Goal: Task Accomplishment & Management: Manage account settings

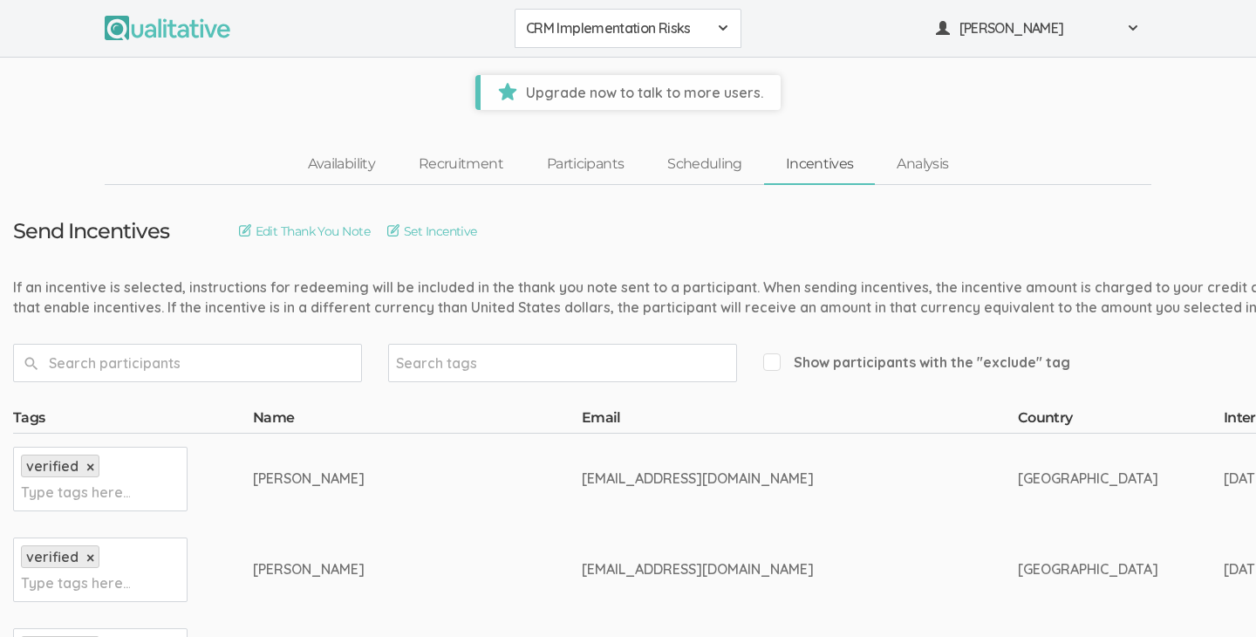
click at [592, 30] on span "CRM Implementation Risks" at bounding box center [616, 28] width 181 height 20
click at [1028, 25] on span "[PERSON_NAME]" at bounding box center [1038, 28] width 157 height 20
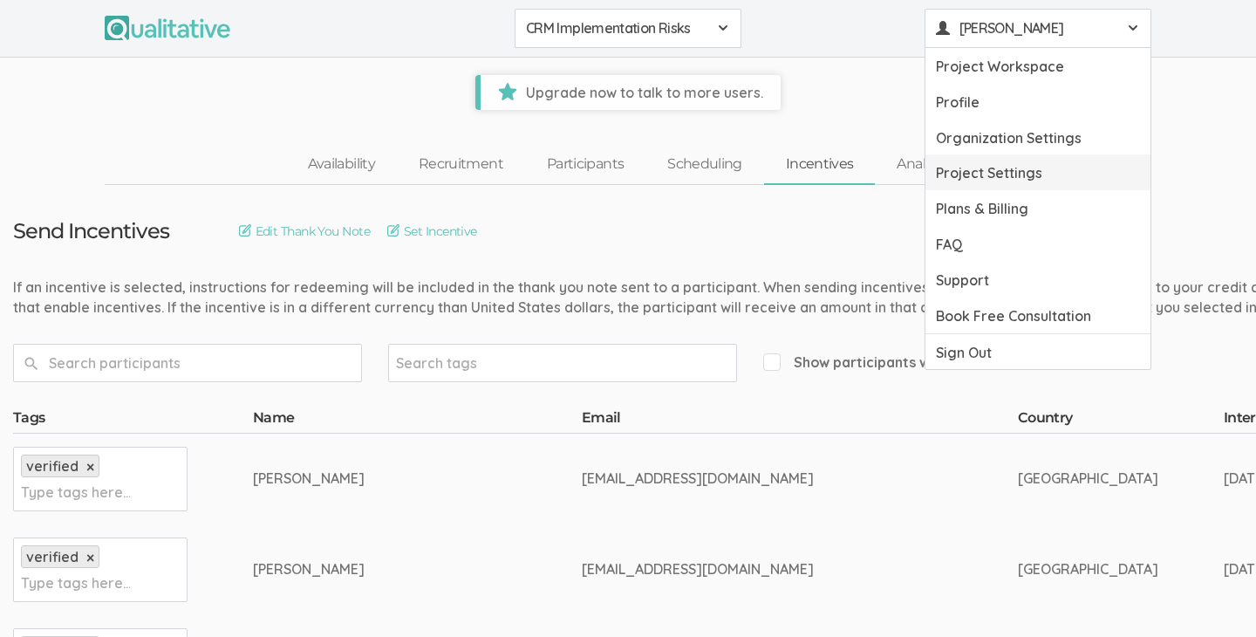
click at [1025, 180] on link "Project Settings" at bounding box center [1038, 172] width 225 height 36
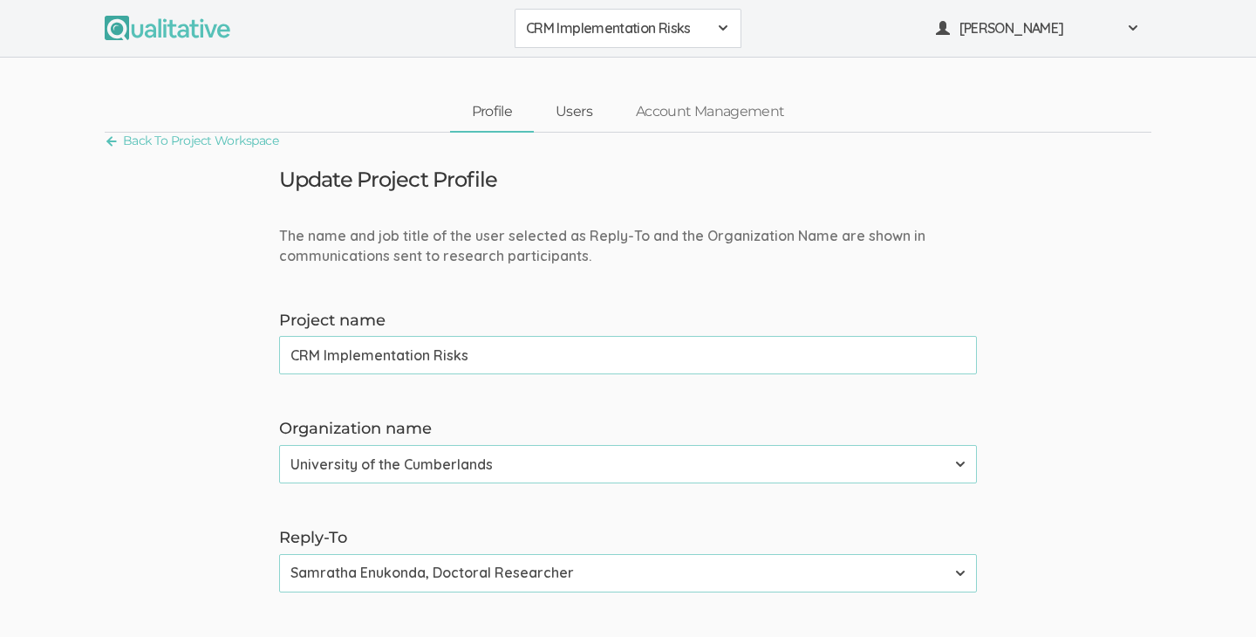
click at [584, 118] on link "Users" at bounding box center [574, 112] width 80 height 38
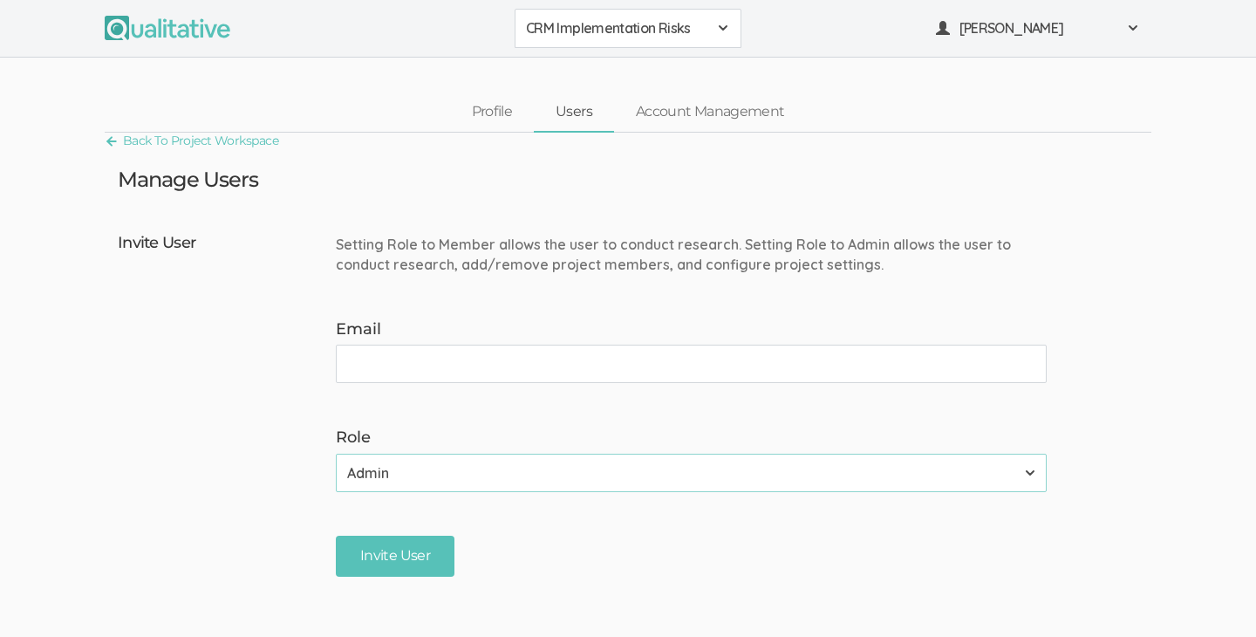
click at [682, 20] on span "CRM Implementation Risks" at bounding box center [616, 28] width 181 height 20
click at [653, 36] on span "CRM Implementation Risks" at bounding box center [616, 28] width 181 height 20
click at [1051, 28] on span "[PERSON_NAME]" at bounding box center [1038, 28] width 157 height 20
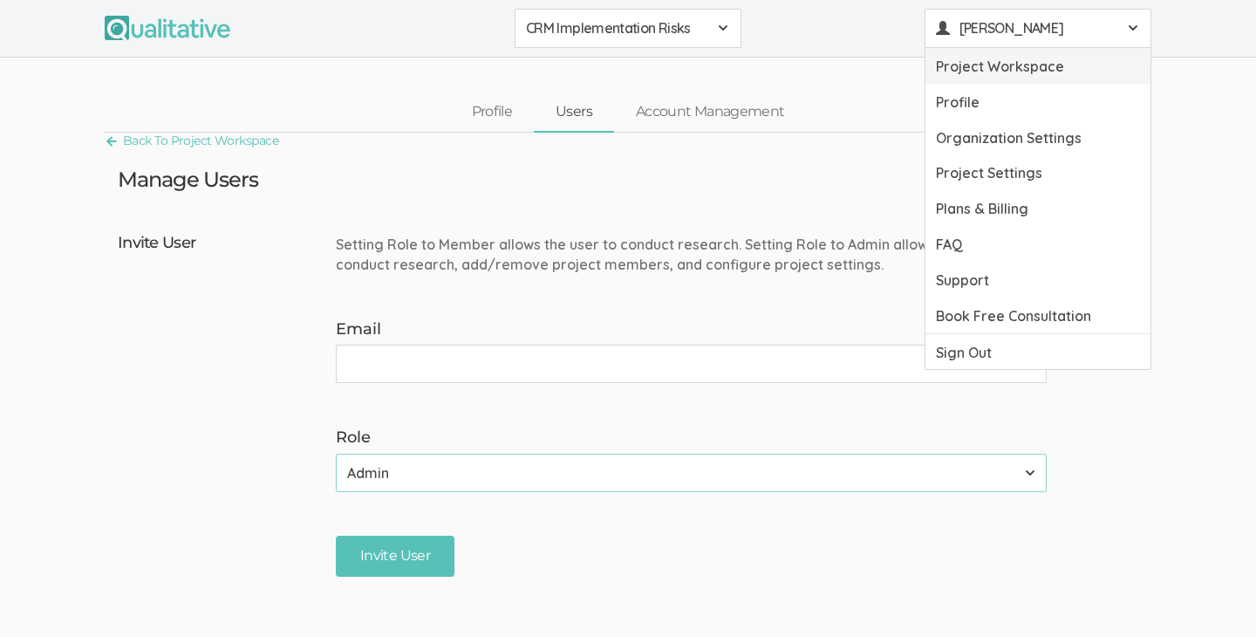
click at [1020, 65] on link "Project Workspace" at bounding box center [1038, 66] width 225 height 36
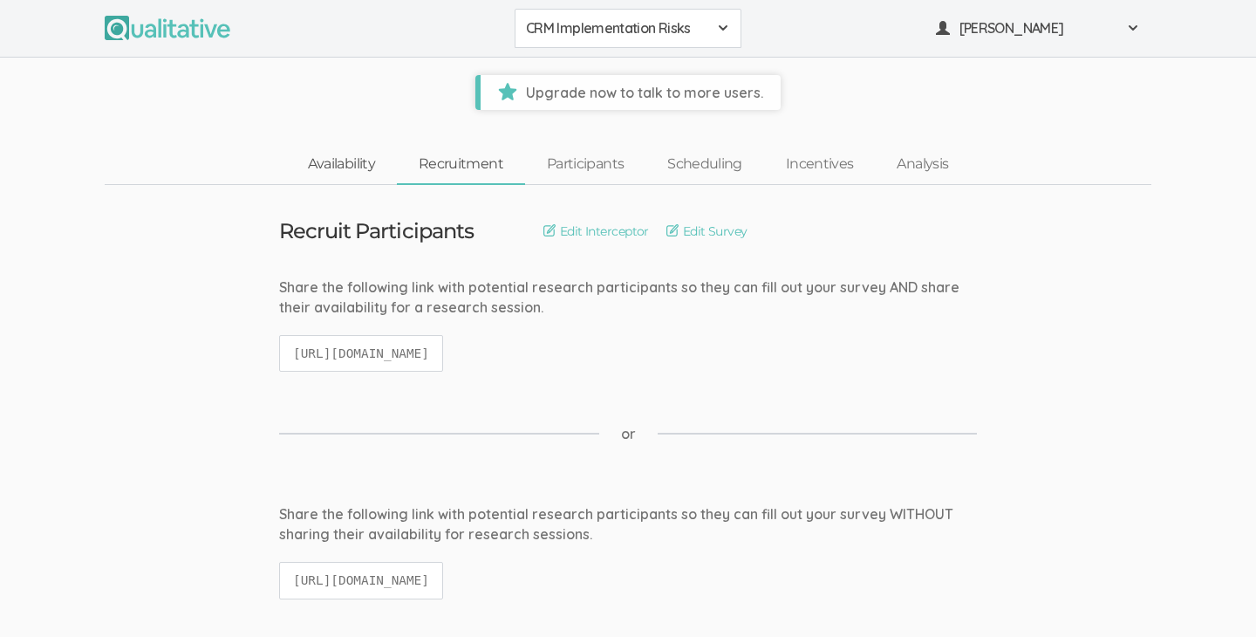
click at [372, 168] on link "Availability" at bounding box center [341, 165] width 111 height 38
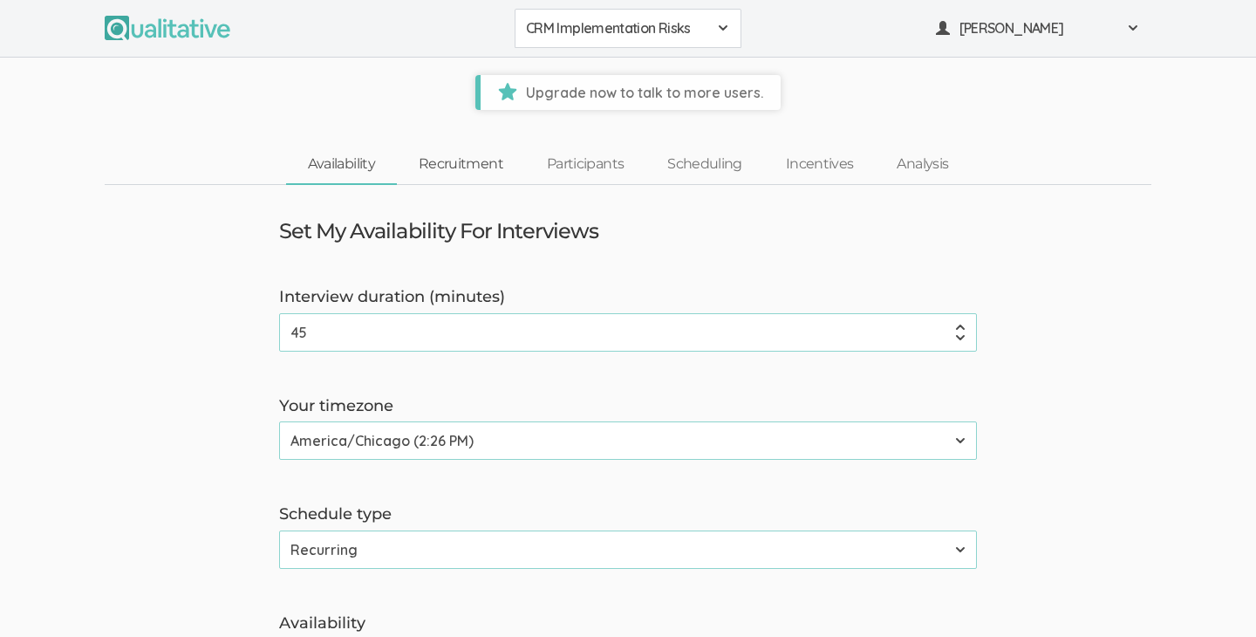
click at [469, 156] on link "Recruitment" at bounding box center [461, 165] width 128 height 38
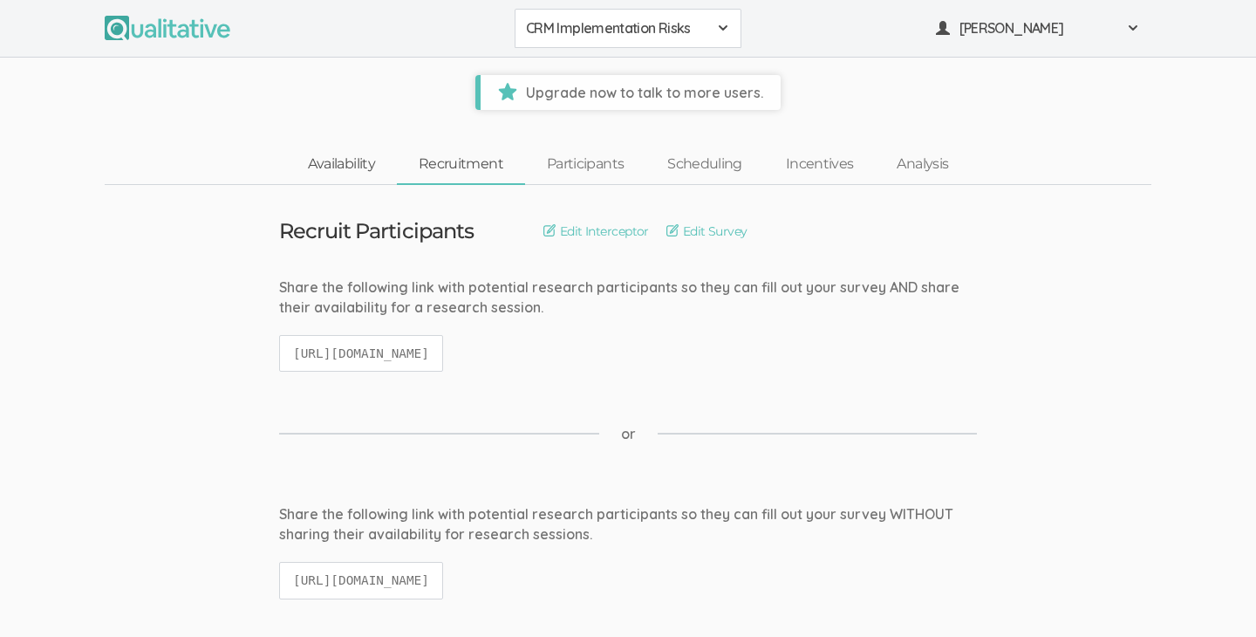
click at [365, 161] on link "Availability" at bounding box center [341, 165] width 111 height 38
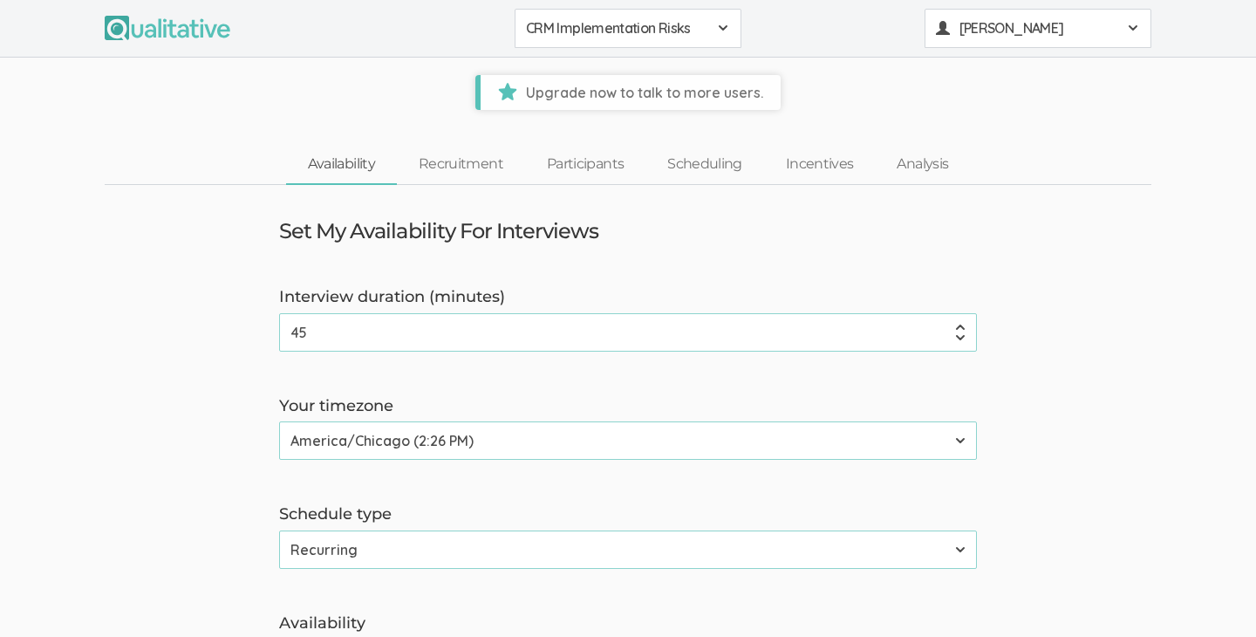
click at [1043, 32] on span "[PERSON_NAME]" at bounding box center [1038, 28] width 157 height 20
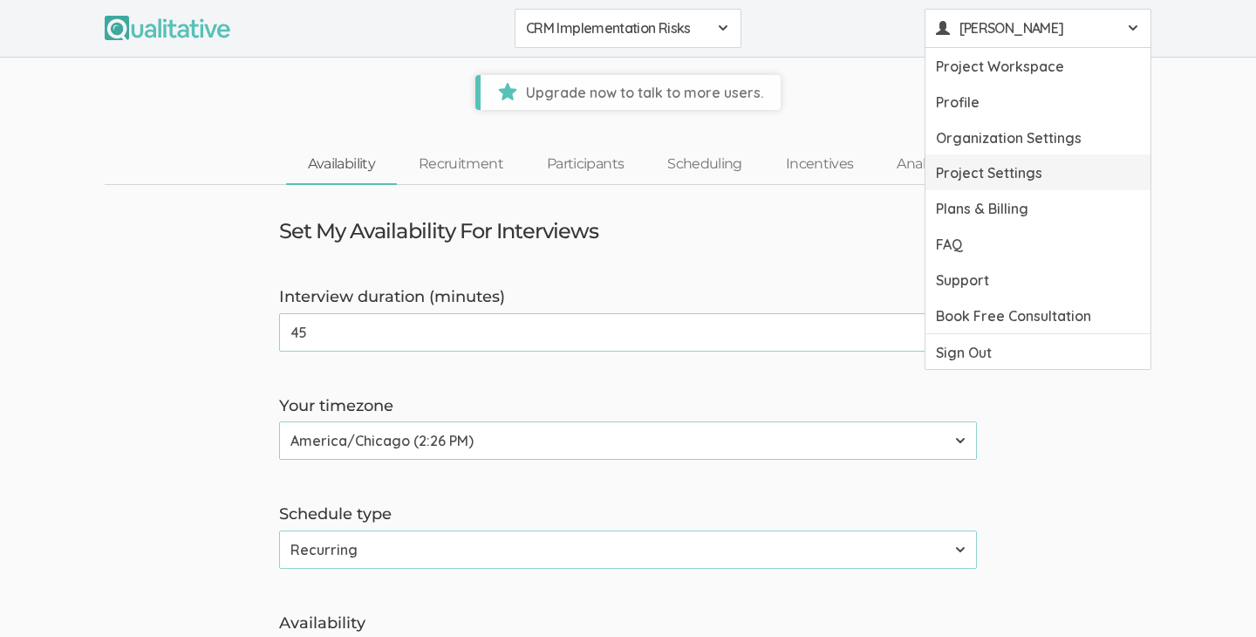
click at [1032, 179] on link "Project Settings" at bounding box center [1038, 172] width 225 height 36
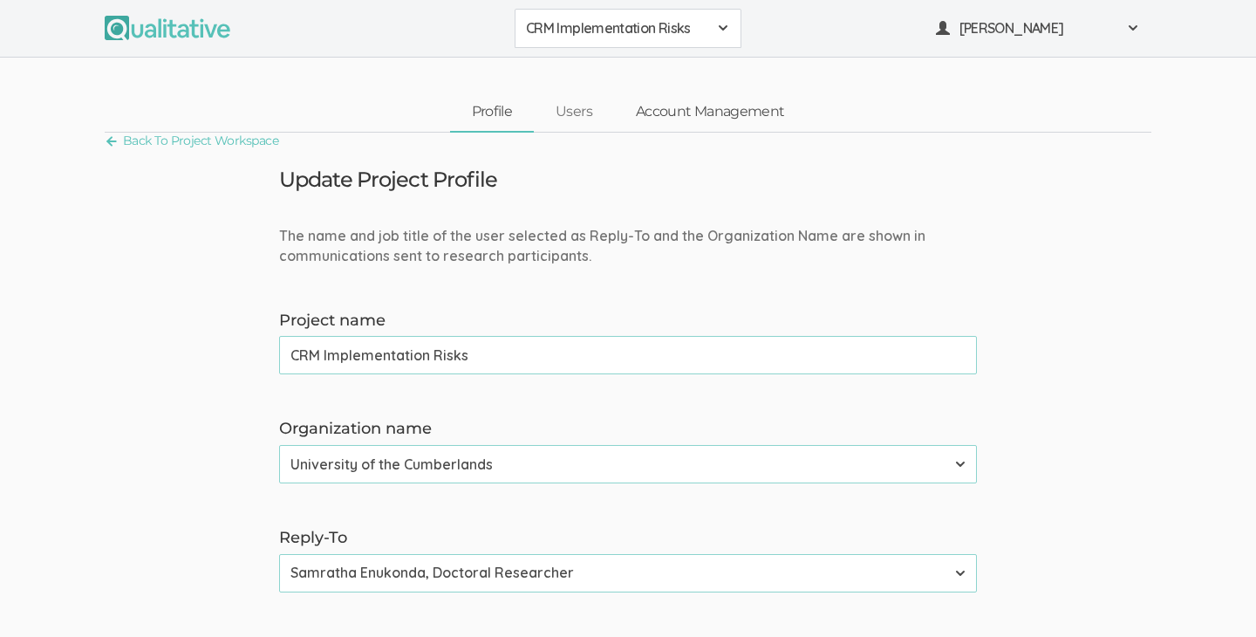
click at [688, 103] on link "Account Management" at bounding box center [710, 112] width 192 height 38
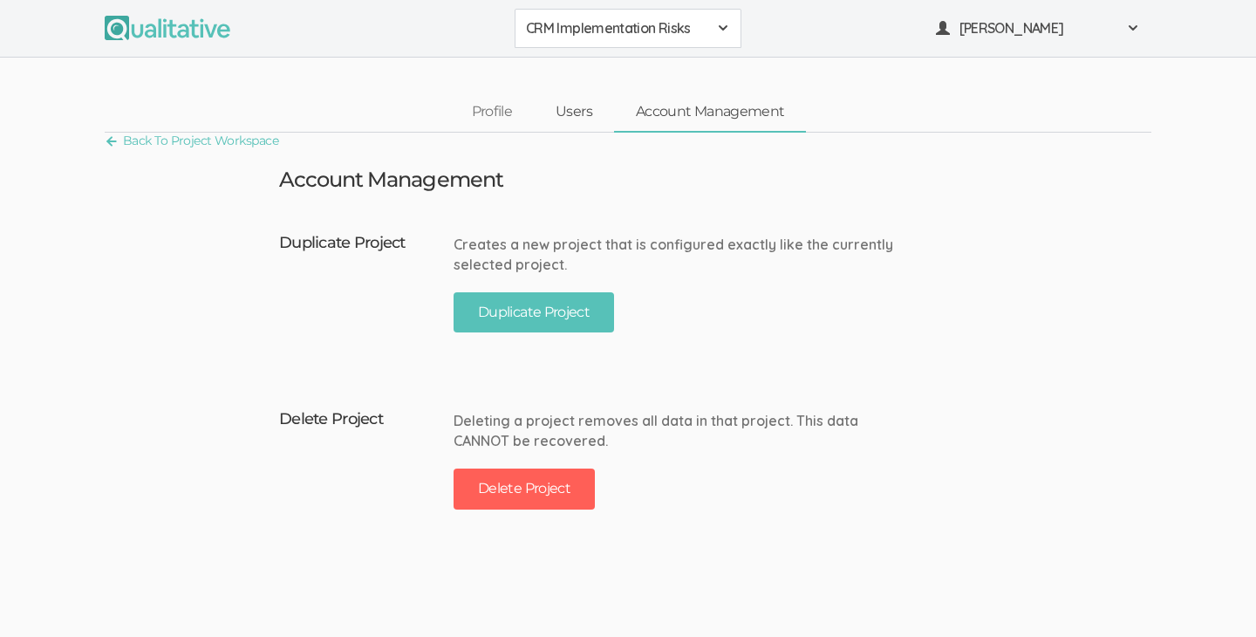
click at [568, 113] on link "Users" at bounding box center [574, 112] width 80 height 38
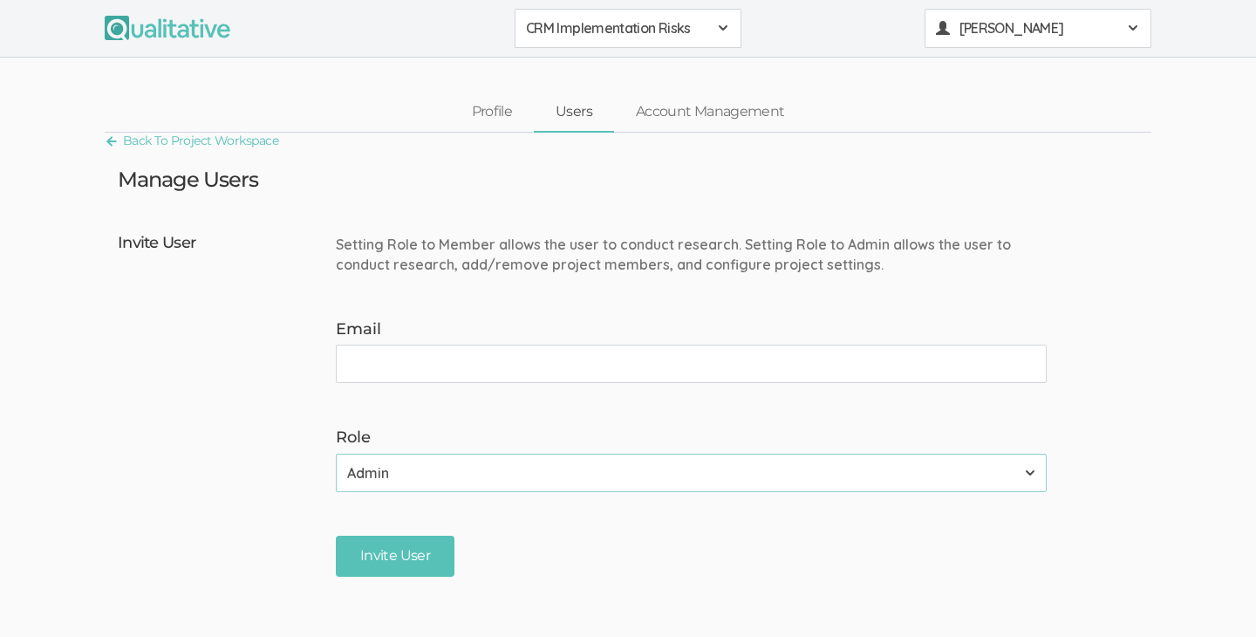
click at [1082, 31] on span "[PERSON_NAME]" at bounding box center [1038, 28] width 157 height 20
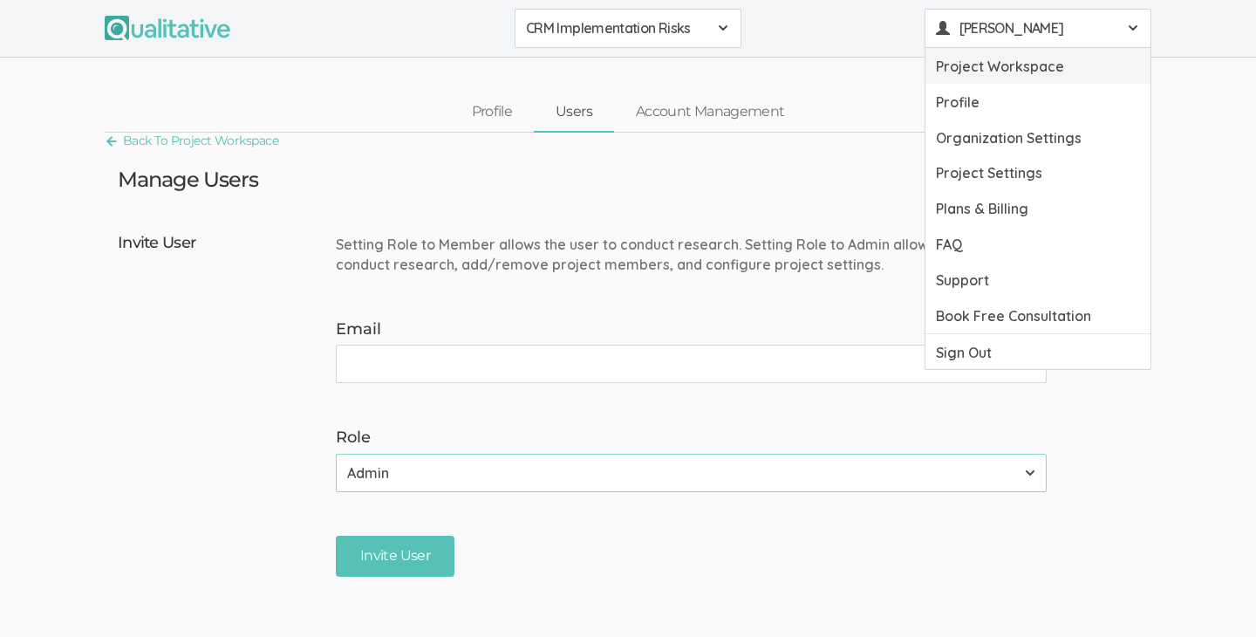
click at [1043, 77] on link "Project Workspace" at bounding box center [1038, 66] width 225 height 36
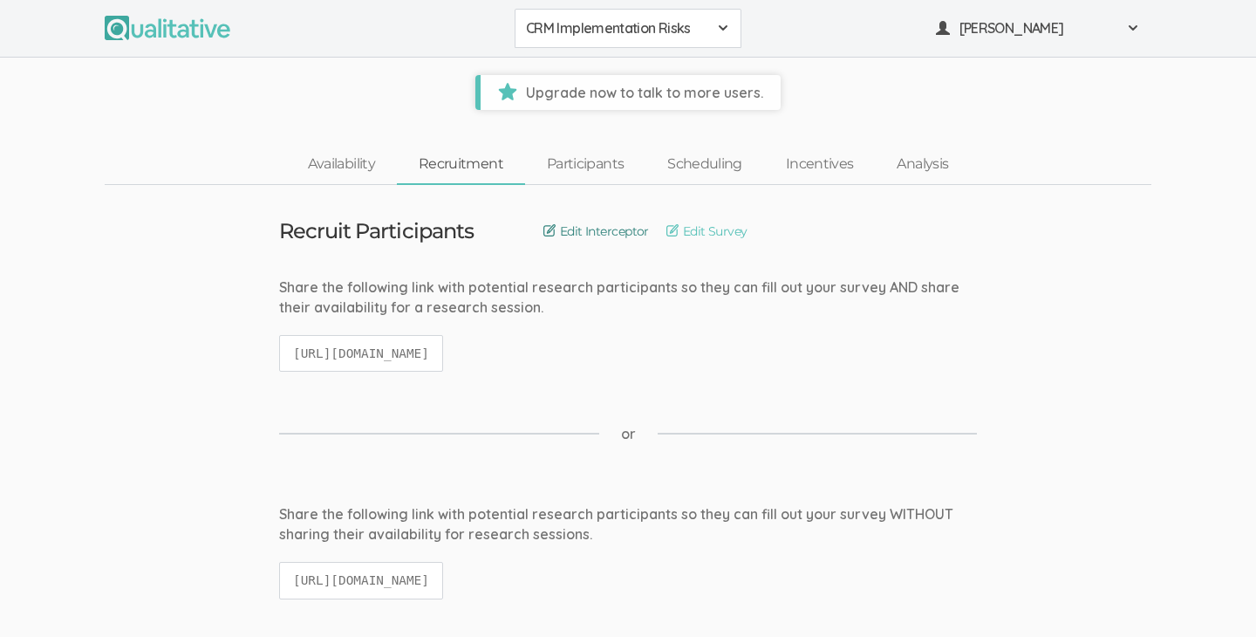
click at [628, 232] on link "Edit Interceptor" at bounding box center [597, 231] width 106 height 19
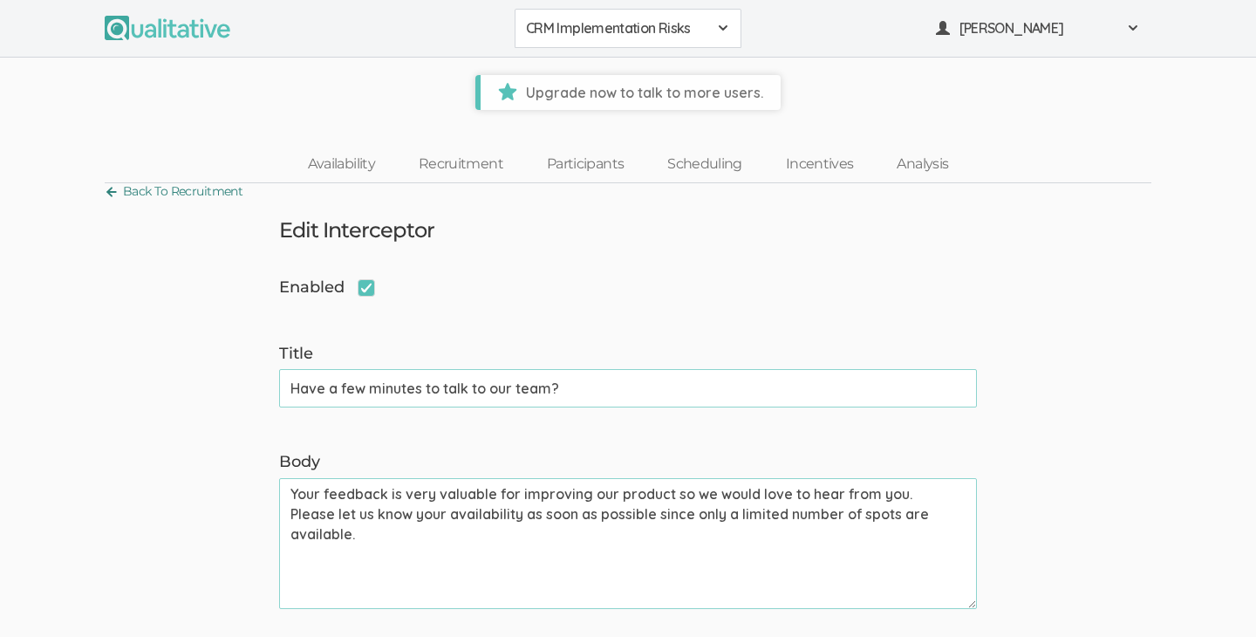
click at [229, 190] on link "Back To Recruitment" at bounding box center [174, 192] width 138 height 24
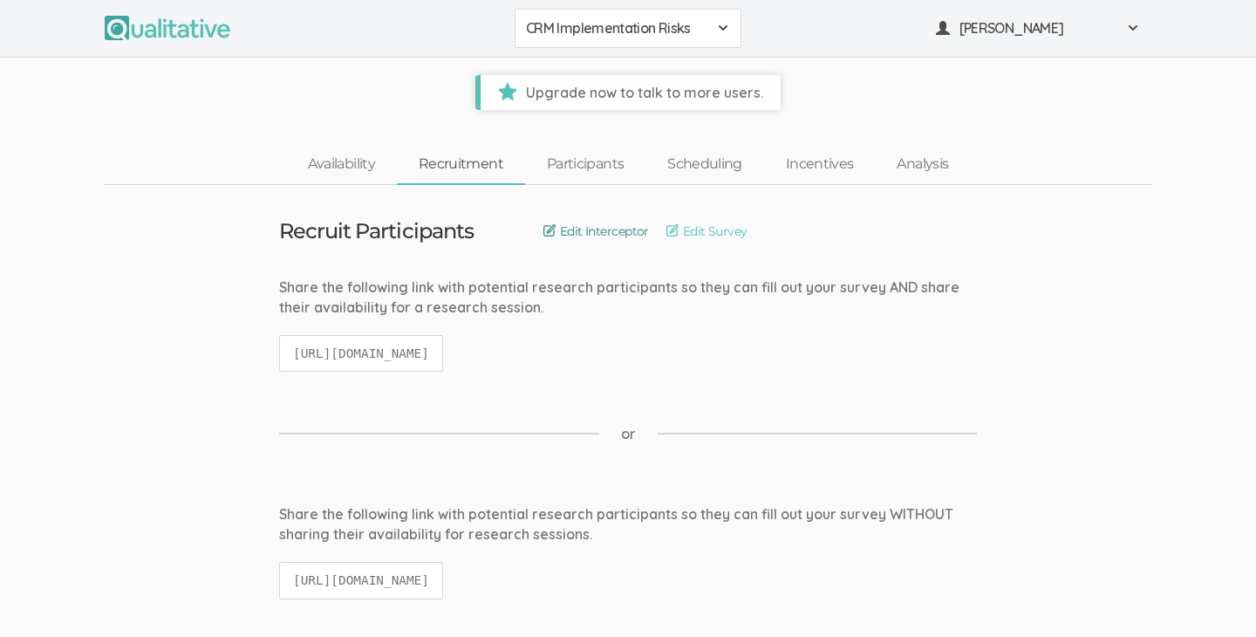
click at [617, 236] on link "Edit Interceptor" at bounding box center [597, 231] width 106 height 19
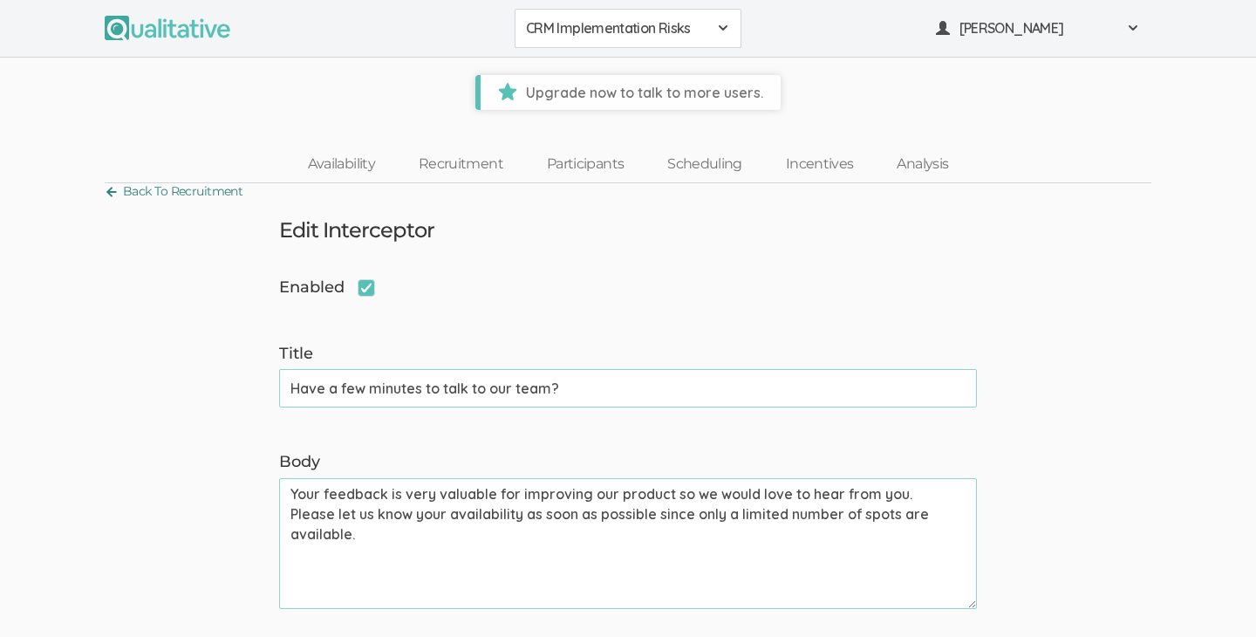
click at [232, 197] on link "Back To Recruitment" at bounding box center [174, 192] width 138 height 24
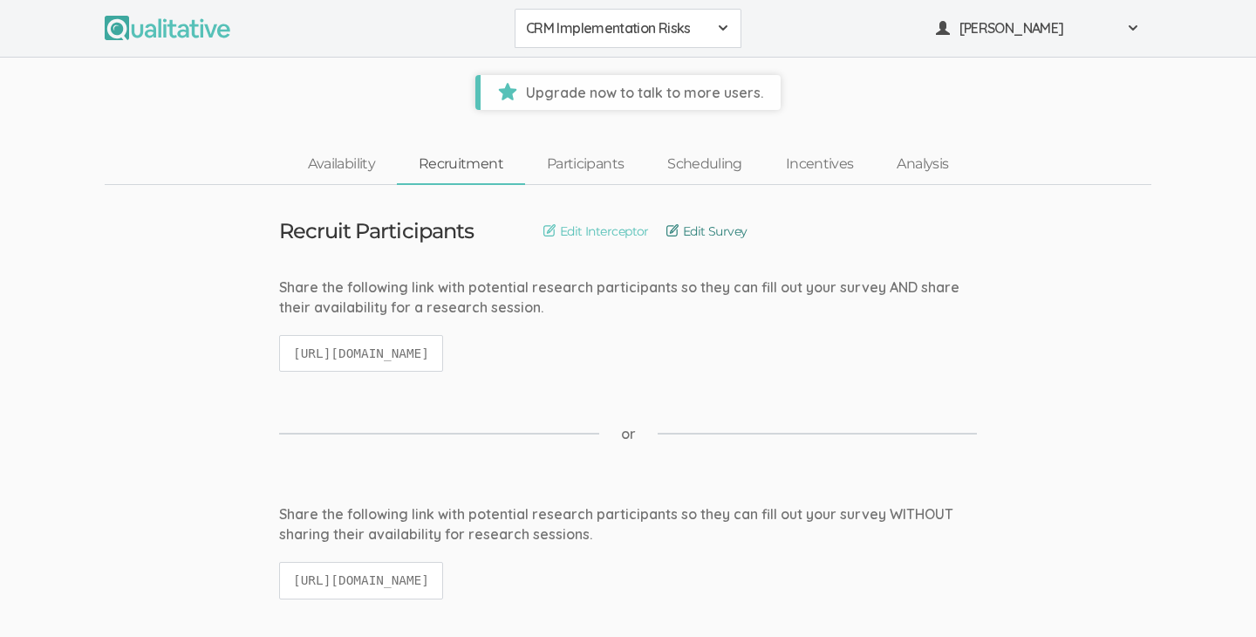
click at [697, 234] on link "Edit Survey" at bounding box center [707, 231] width 81 height 19
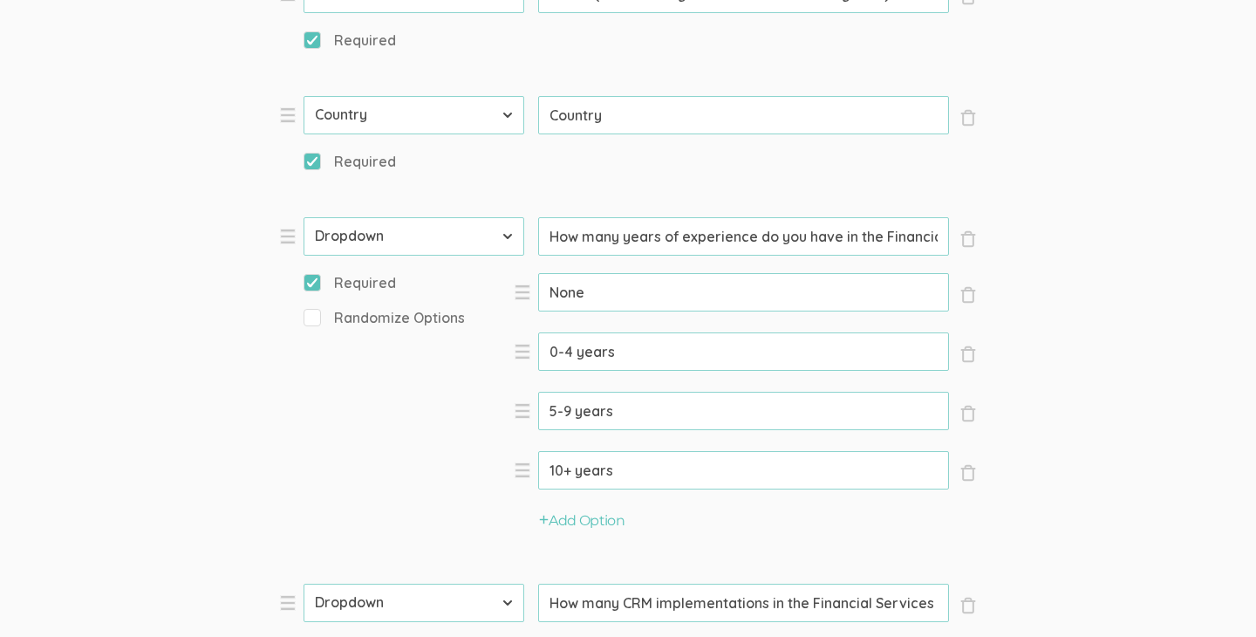
scroll to position [0, 130]
drag, startPoint x: 650, startPoint y: 240, endPoint x: 996, endPoint y: 246, distance: 346.5
click at [996, 246] on form "Question text can be formatted using Markdown syntax. Enabled Title [Incentive …" at bounding box center [628, 385] width 1256 height 2558
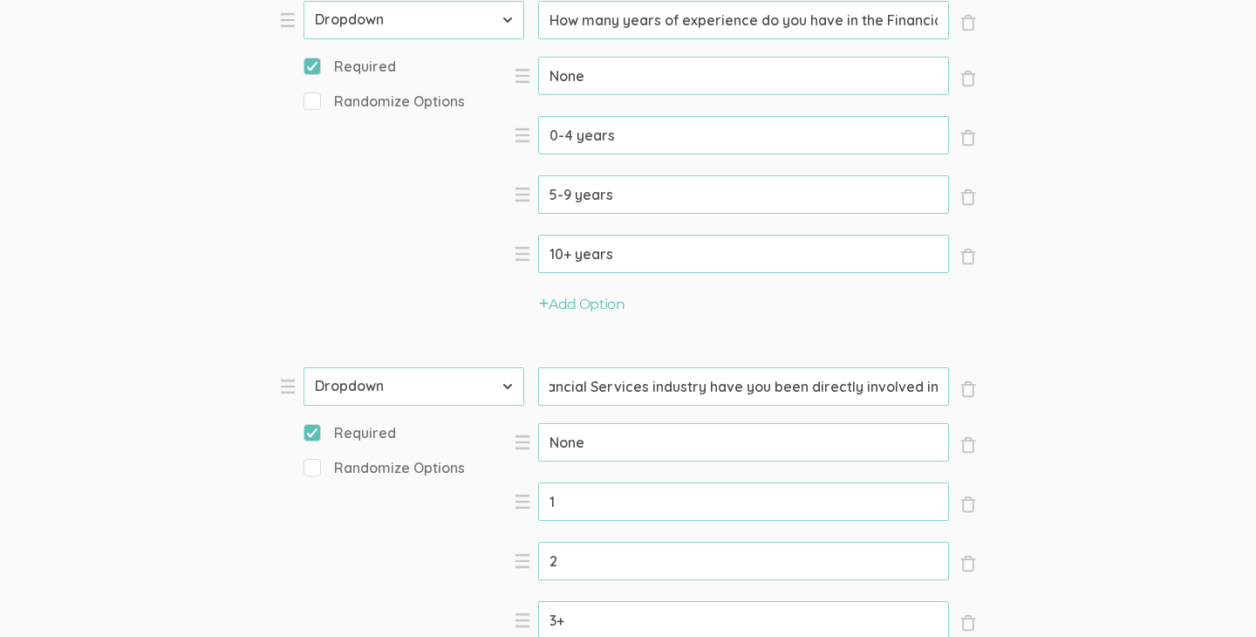
scroll to position [0, 439]
drag, startPoint x: 691, startPoint y: 380, endPoint x: 958, endPoint y: 406, distance: 268.3
click at [958, 406] on ol "× Close Type First Name Last Name Email Phone Number LinkedIn Profile URL Count…" at bounding box center [628, 43] width 698 height 1813
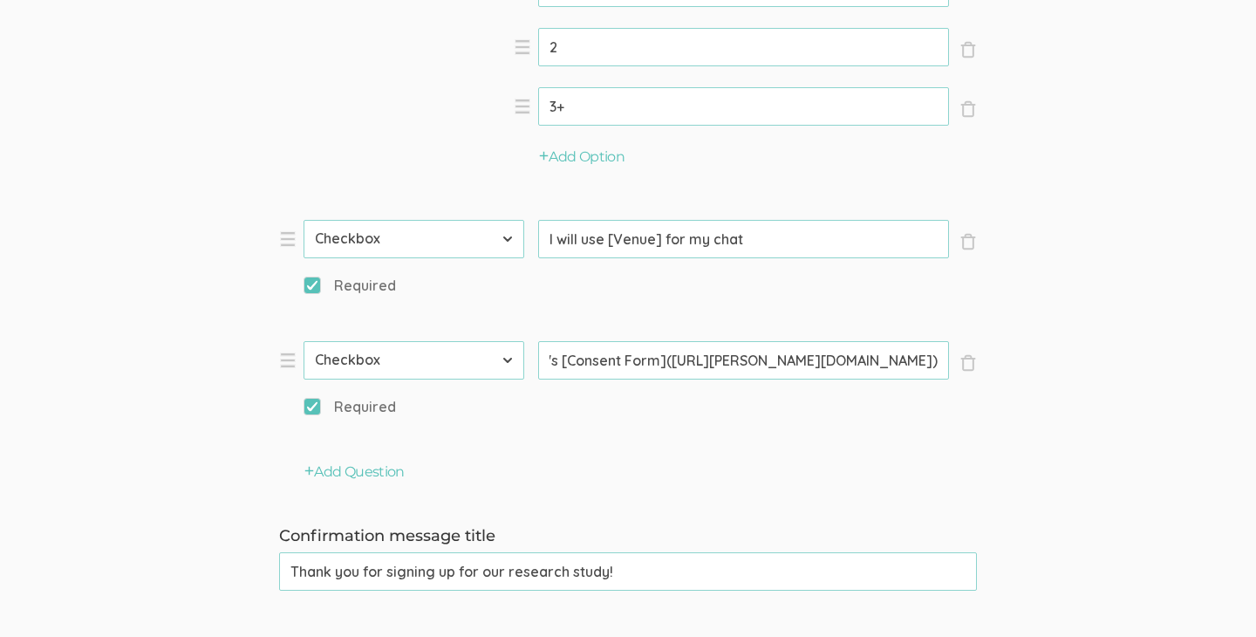
scroll to position [0, 870]
drag, startPoint x: 733, startPoint y: 359, endPoint x: 919, endPoint y: 380, distance: 187.1
click at [919, 380] on div "Prompt I agree to this study's [Consent Form]([URL][PERSON_NAME][DOMAIN_NAME]) …" at bounding box center [743, 364] width 411 height 47
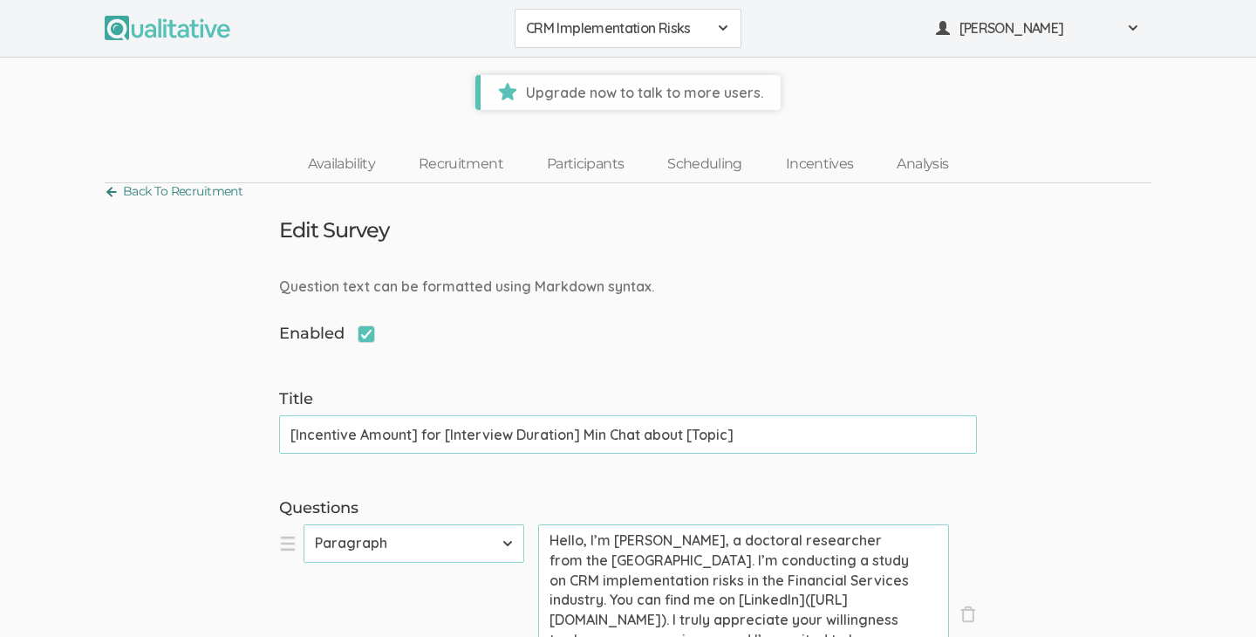
scroll to position [0, 0]
click at [219, 189] on link "Back To Recruitment" at bounding box center [174, 192] width 138 height 24
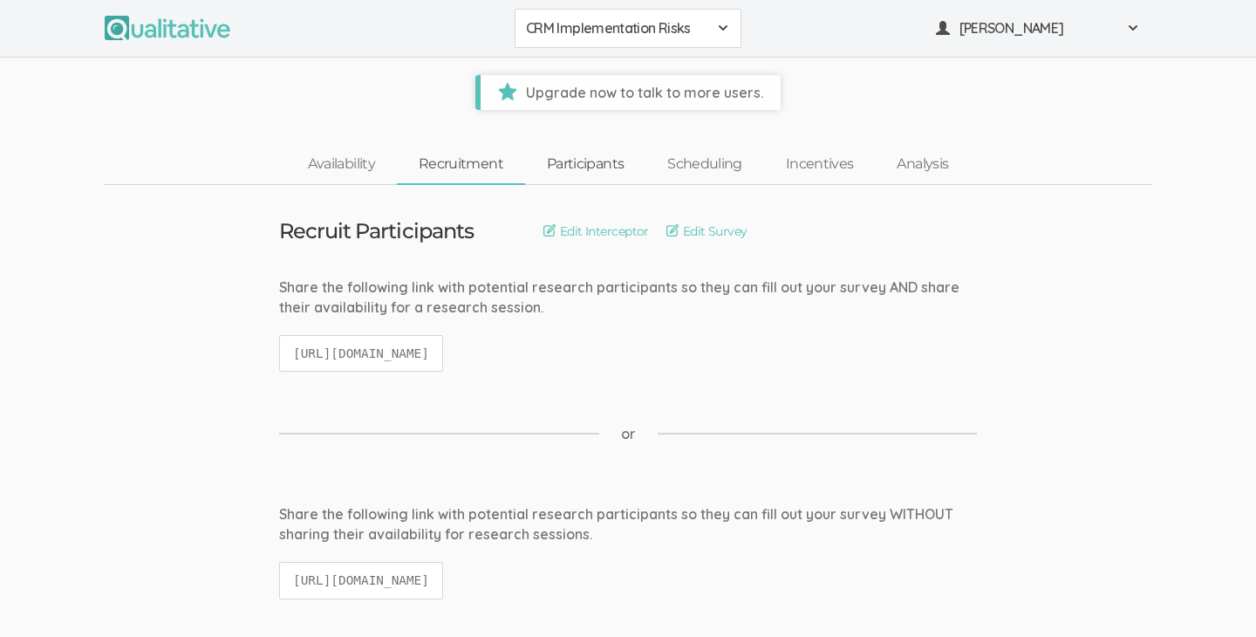
click at [619, 168] on link "Participants" at bounding box center [585, 165] width 120 height 38
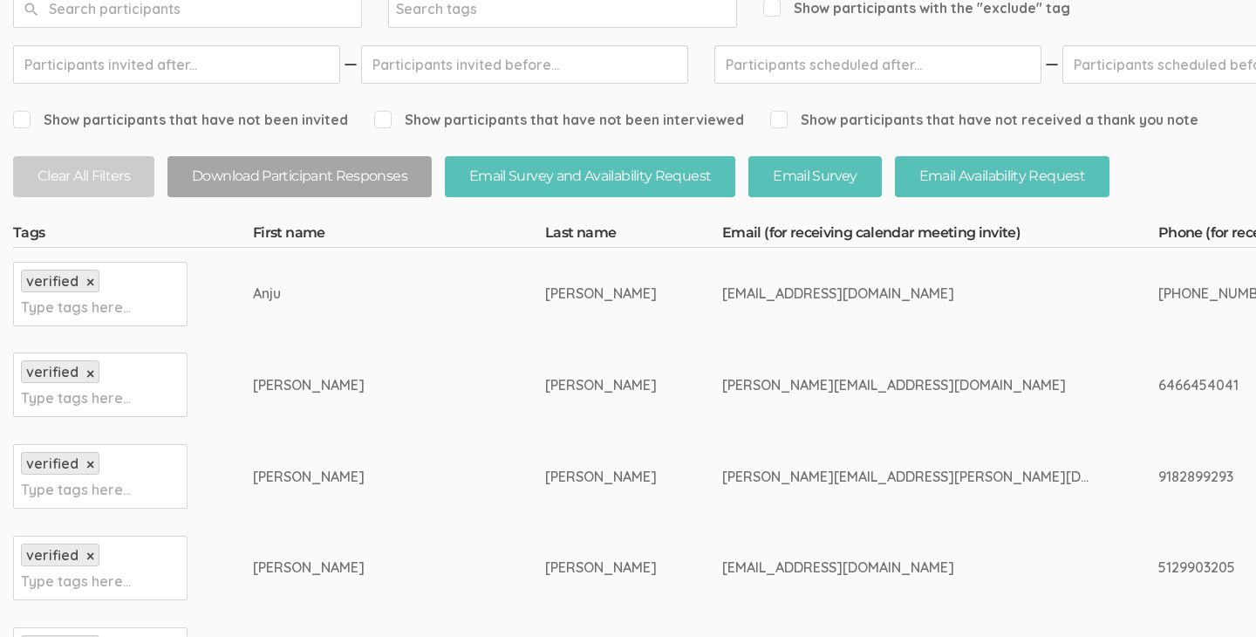
scroll to position [343, 0]
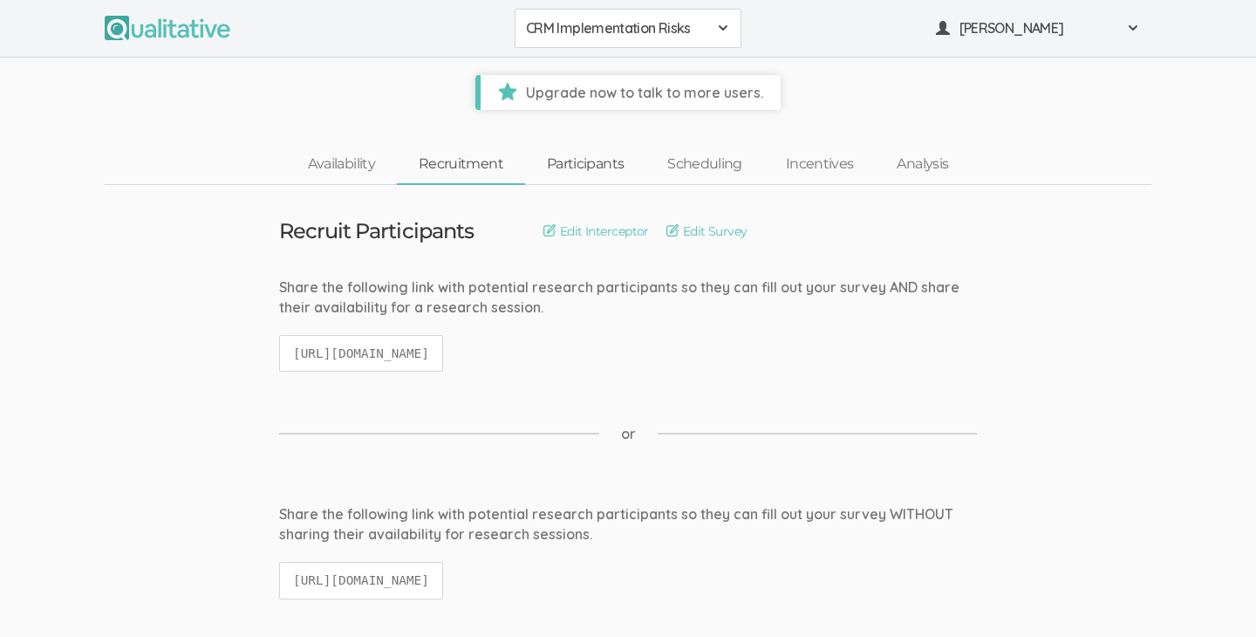
click at [576, 156] on link "Participants" at bounding box center [585, 165] width 120 height 38
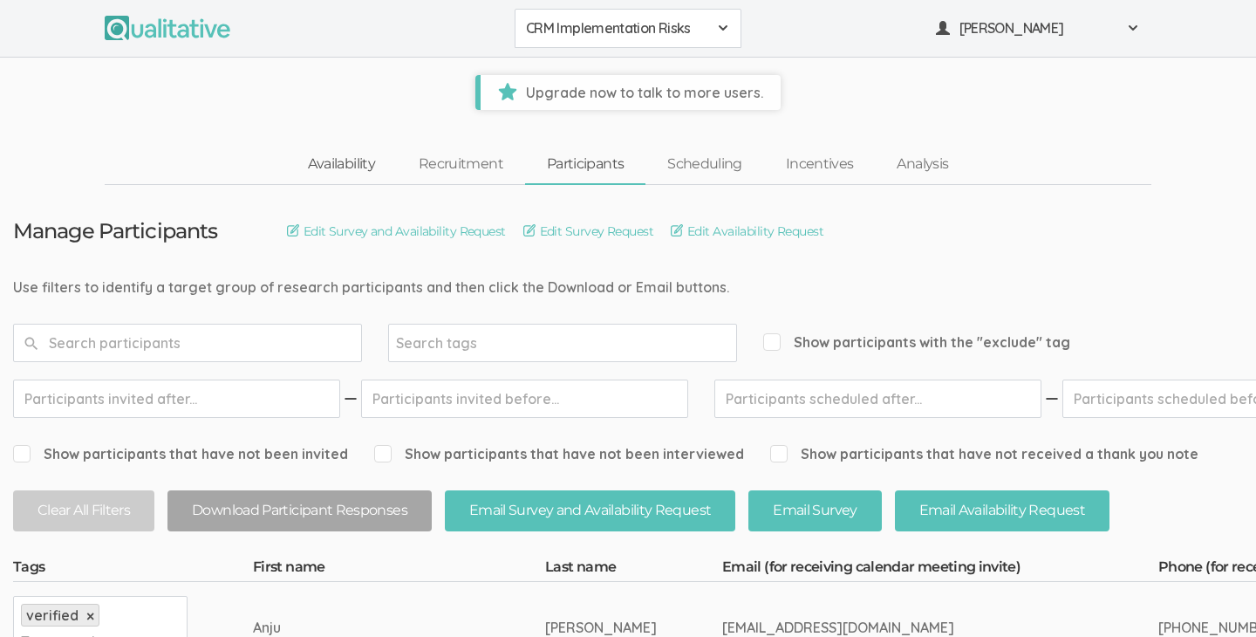
click at [336, 152] on link "Availability" at bounding box center [341, 165] width 111 height 38
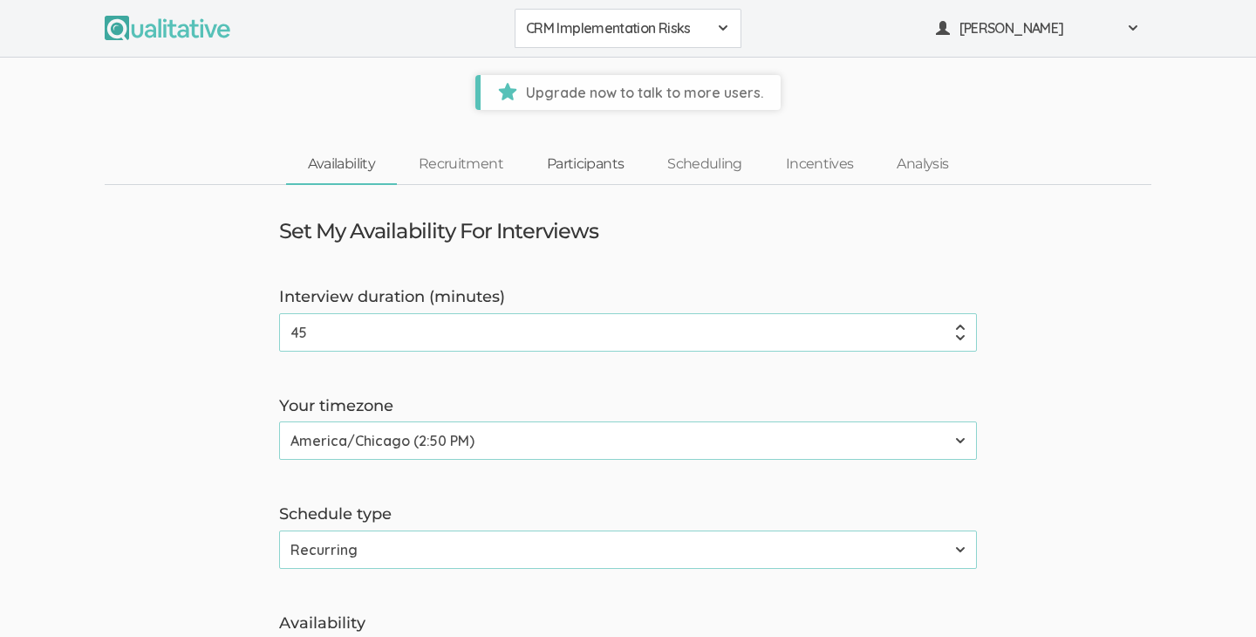
click at [585, 177] on link "Participants" at bounding box center [585, 165] width 120 height 38
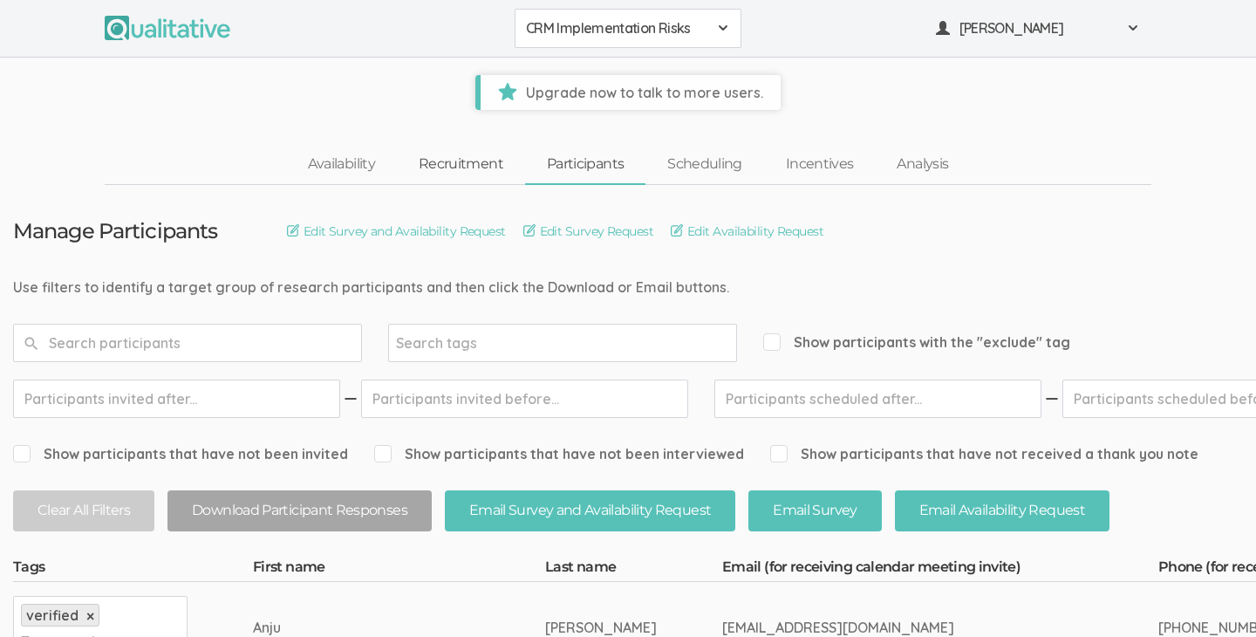
click at [437, 162] on link "Recruitment" at bounding box center [461, 165] width 128 height 38
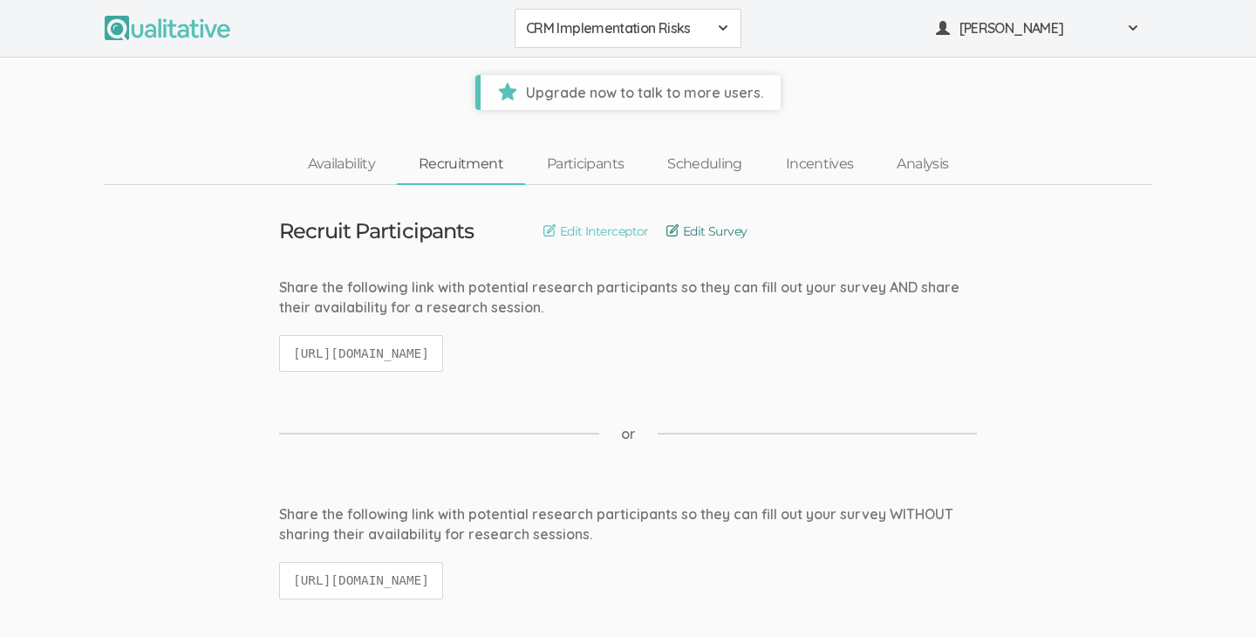
click at [719, 235] on link "Edit Survey" at bounding box center [707, 231] width 81 height 19
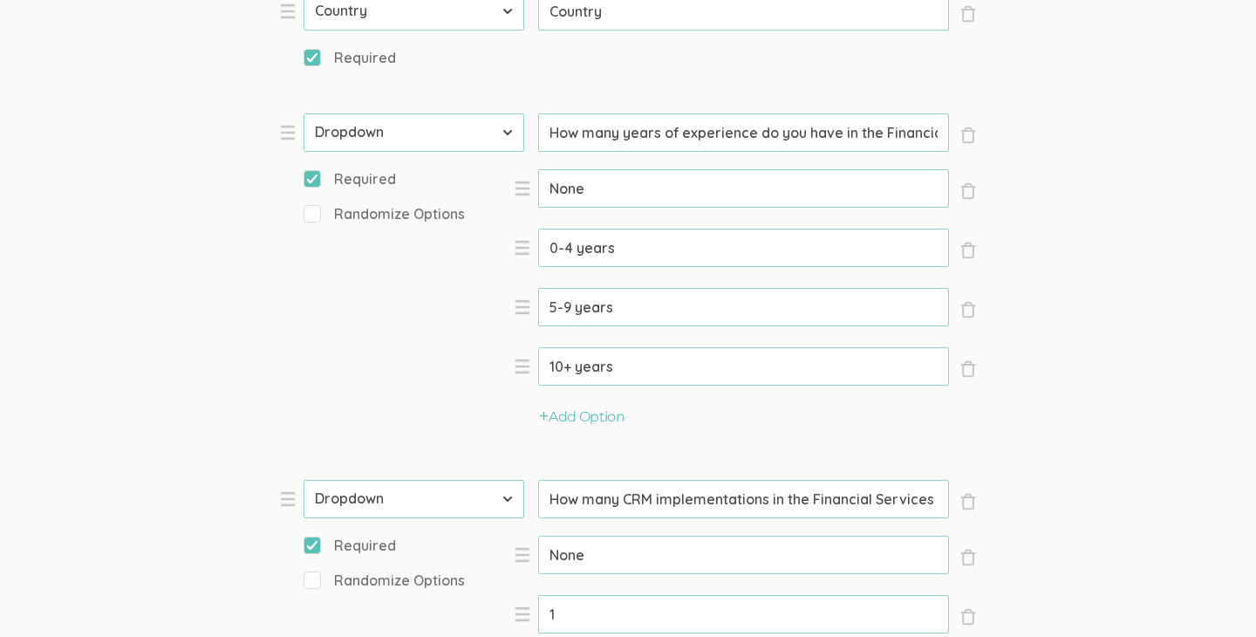
scroll to position [0, 130]
drag, startPoint x: 880, startPoint y: 137, endPoint x: 1005, endPoint y: 131, distance: 125.8
click at [1005, 131] on form "Question text can be formatted using Markdown syntax. Enabled Title [Incentive …" at bounding box center [628, 281] width 1256 height 2558
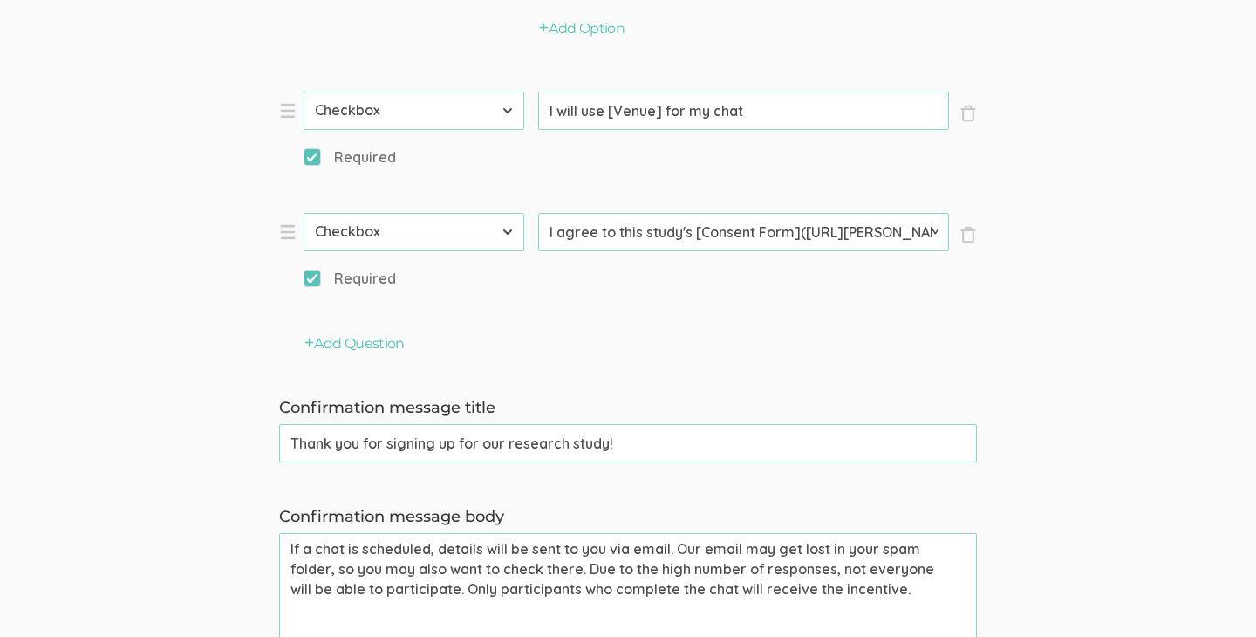
scroll to position [2024, 0]
